Goal: Obtain resource: Obtain resource

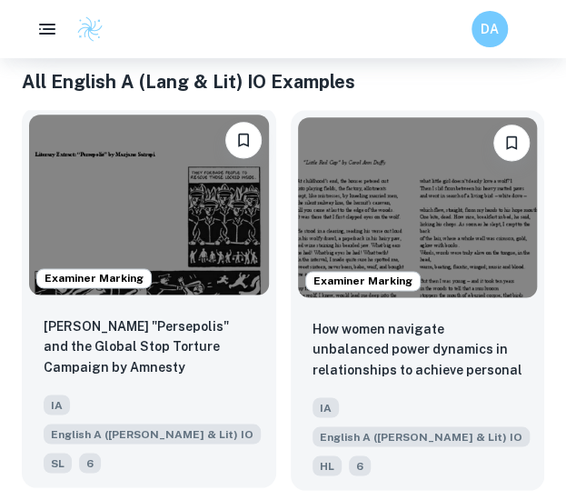
scroll to position [474, 0]
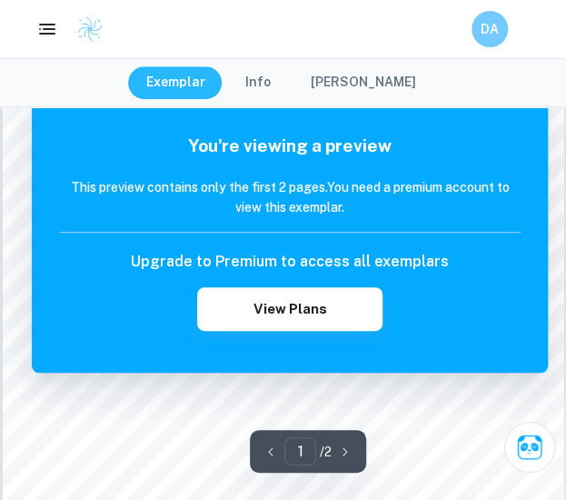
scroll to position [153, 0]
